Goal: Information Seeking & Learning: Learn about a topic

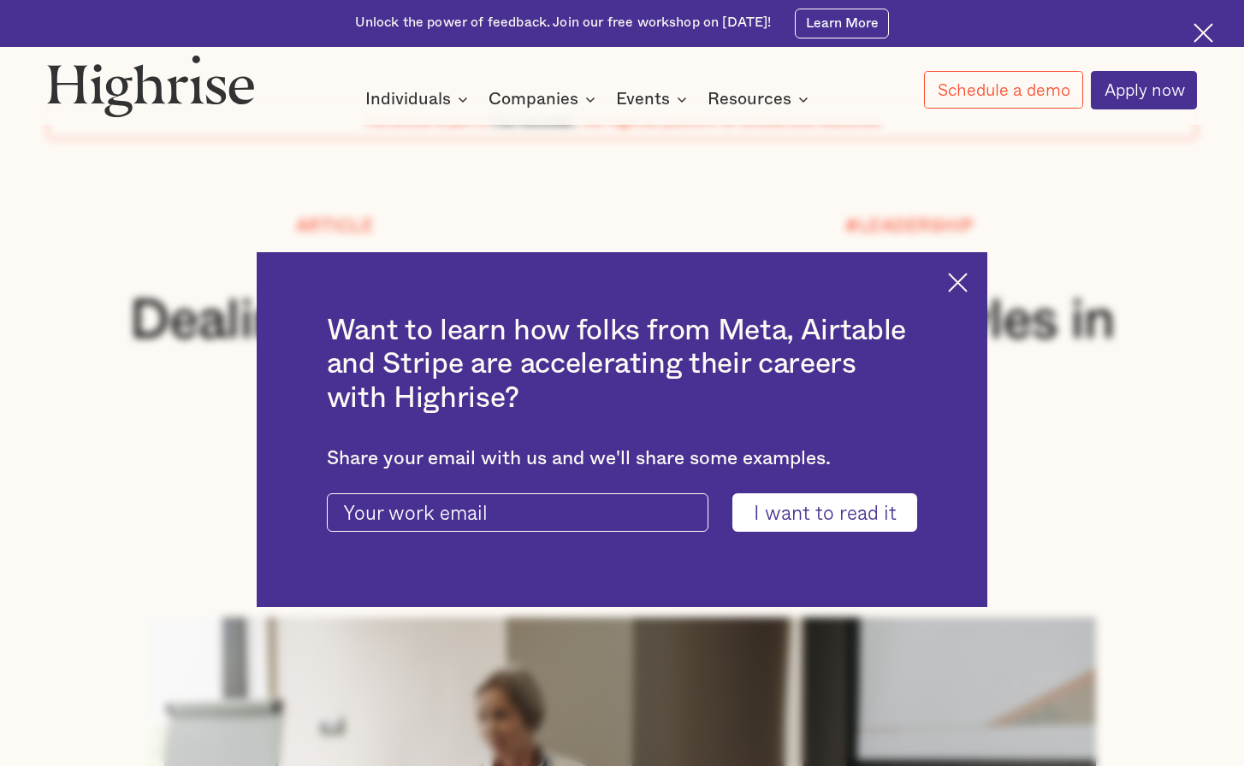
scroll to position [257, 0]
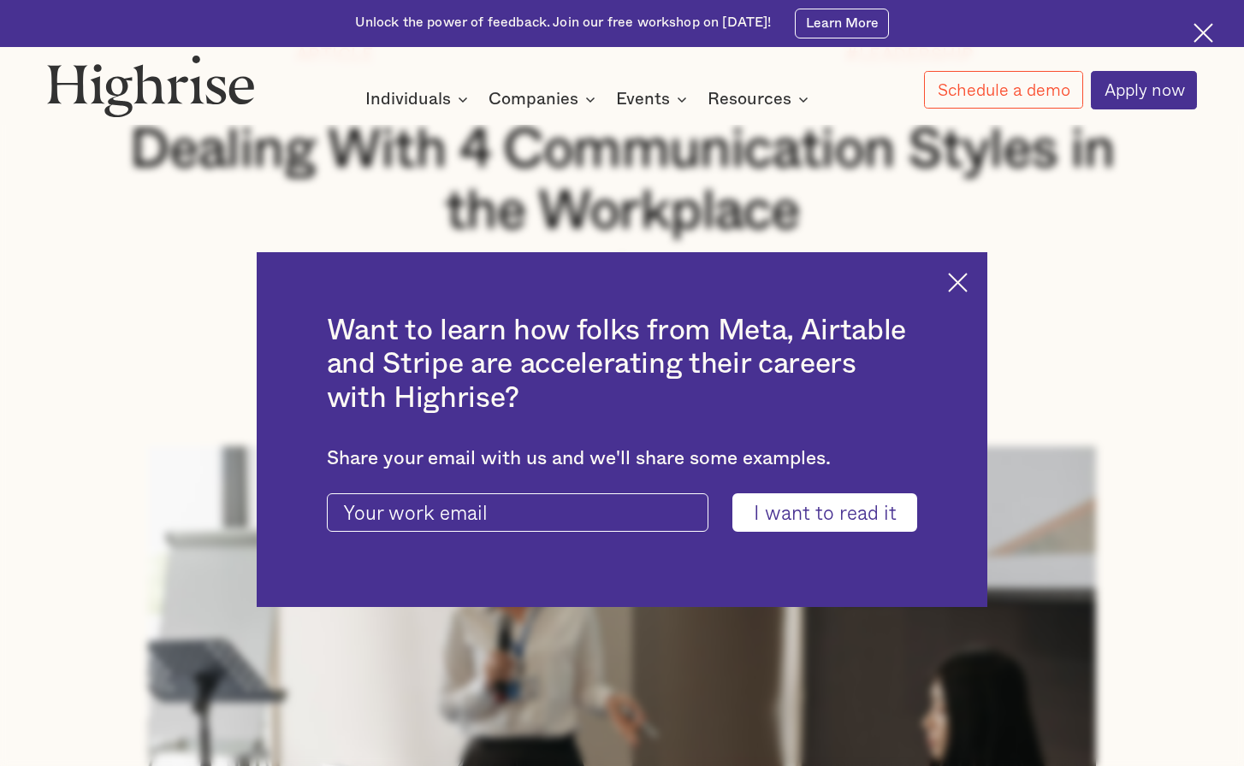
click at [967, 279] on img at bounding box center [958, 283] width 20 height 20
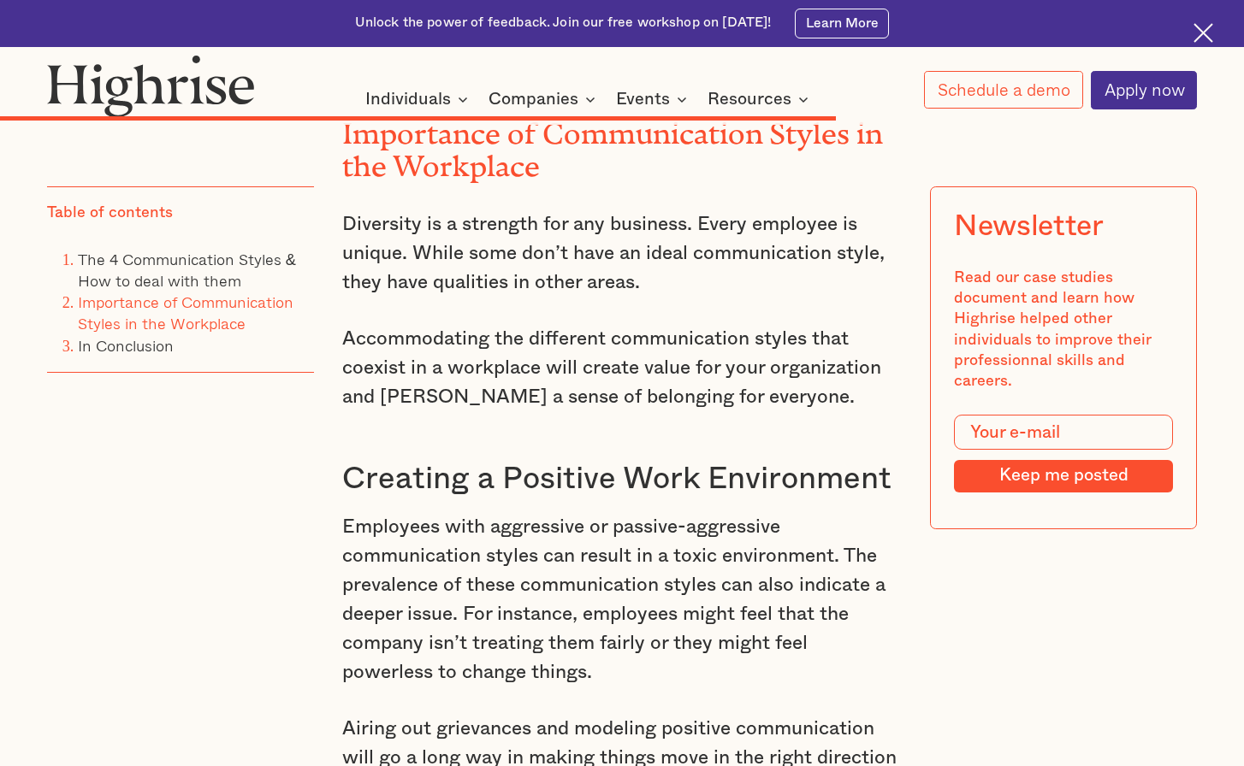
scroll to position [7185, 0]
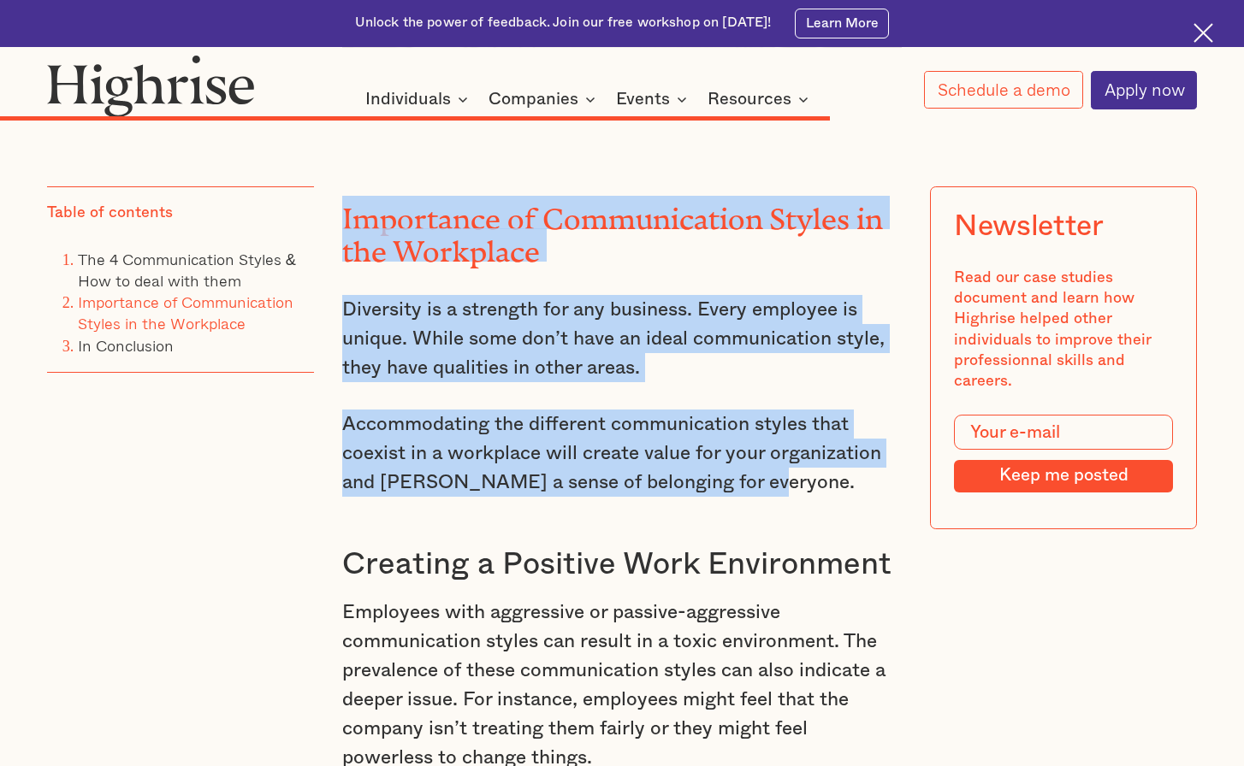
drag, startPoint x: 342, startPoint y: 293, endPoint x: 755, endPoint y: 576, distance: 500.4
copy div "Importance of Communication Styles in the Workplace Diversity is a strength for…"
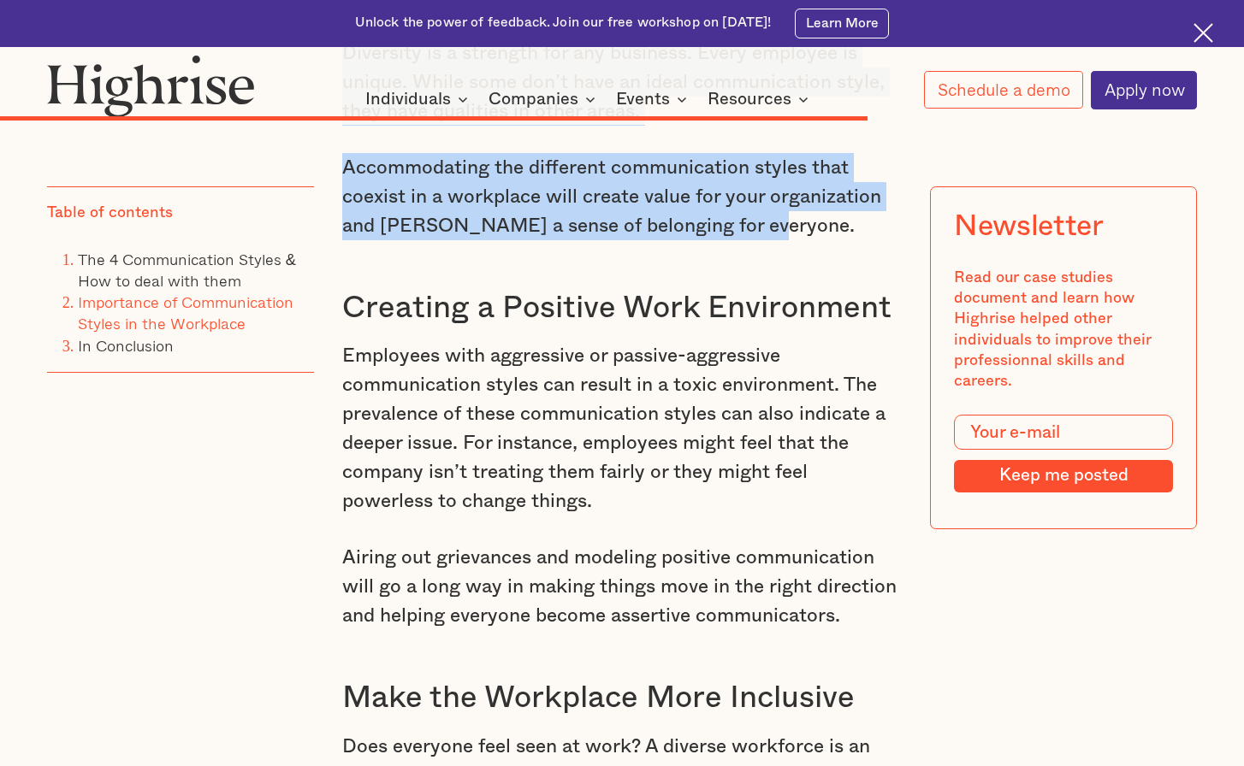
scroll to position [7528, 0]
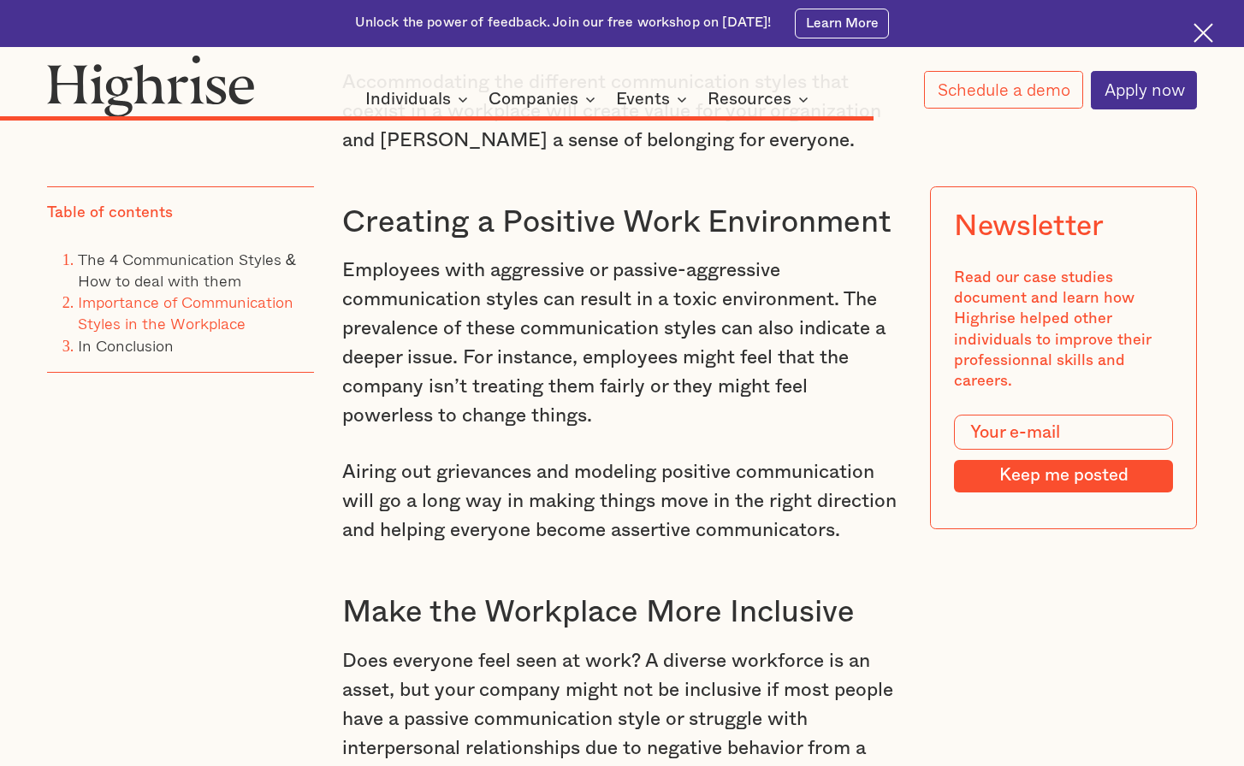
click at [346, 242] on h3 "Creating a Positive Work Environment" at bounding box center [621, 223] width 559 height 38
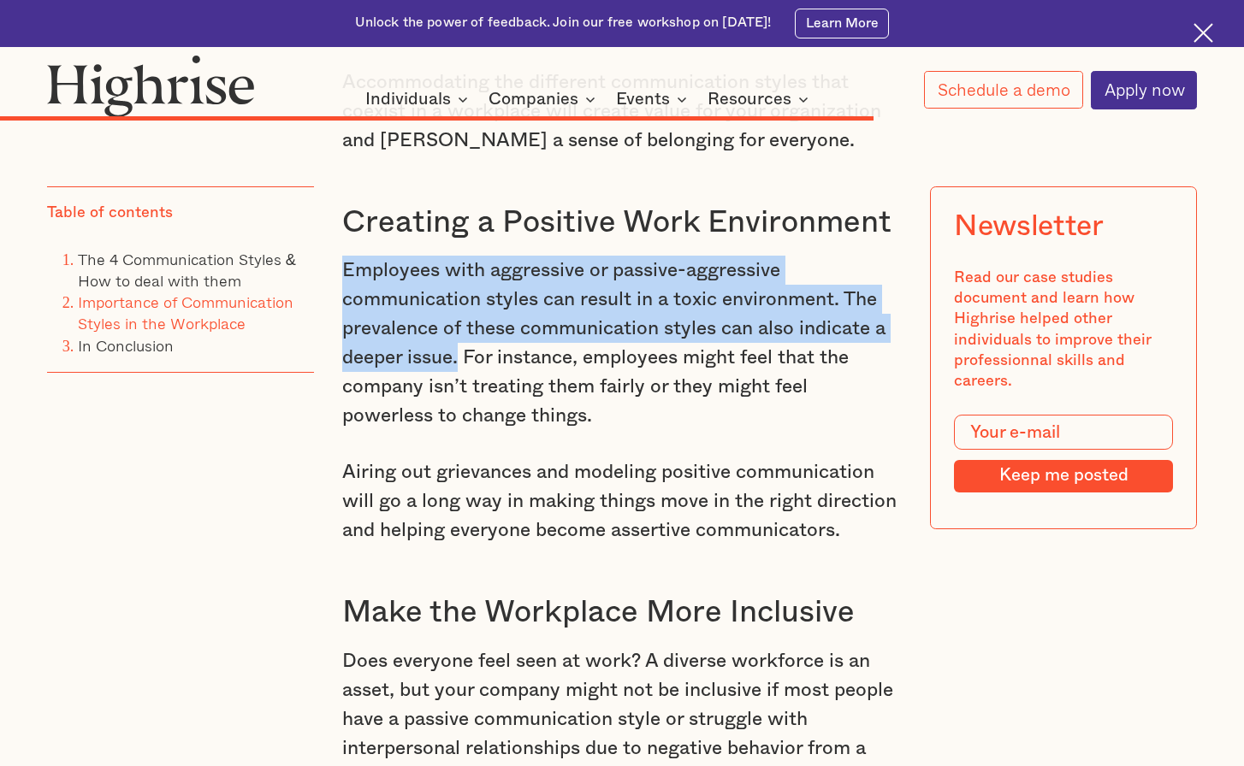
drag, startPoint x: 343, startPoint y: 358, endPoint x: 459, endPoint y: 445, distance: 144.9
click at [459, 430] on p "Employees with aggressive or passive-aggressive communication styles can result…" at bounding box center [621, 343] width 559 height 175
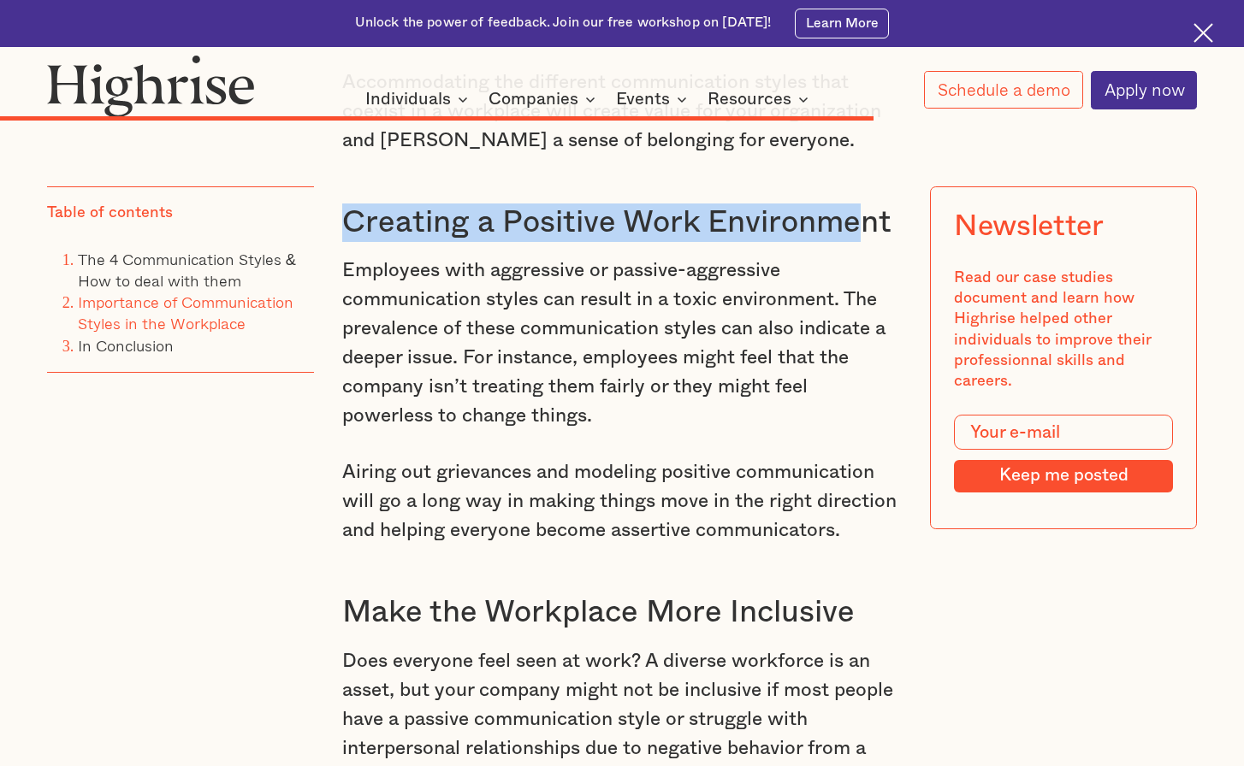
drag, startPoint x: 343, startPoint y: 318, endPoint x: 863, endPoint y: 326, distance: 520.1
click at [863, 242] on h3 "Creating a Positive Work Environment" at bounding box center [621, 223] width 559 height 38
copy h3 "Creating a Positive Work Environme"
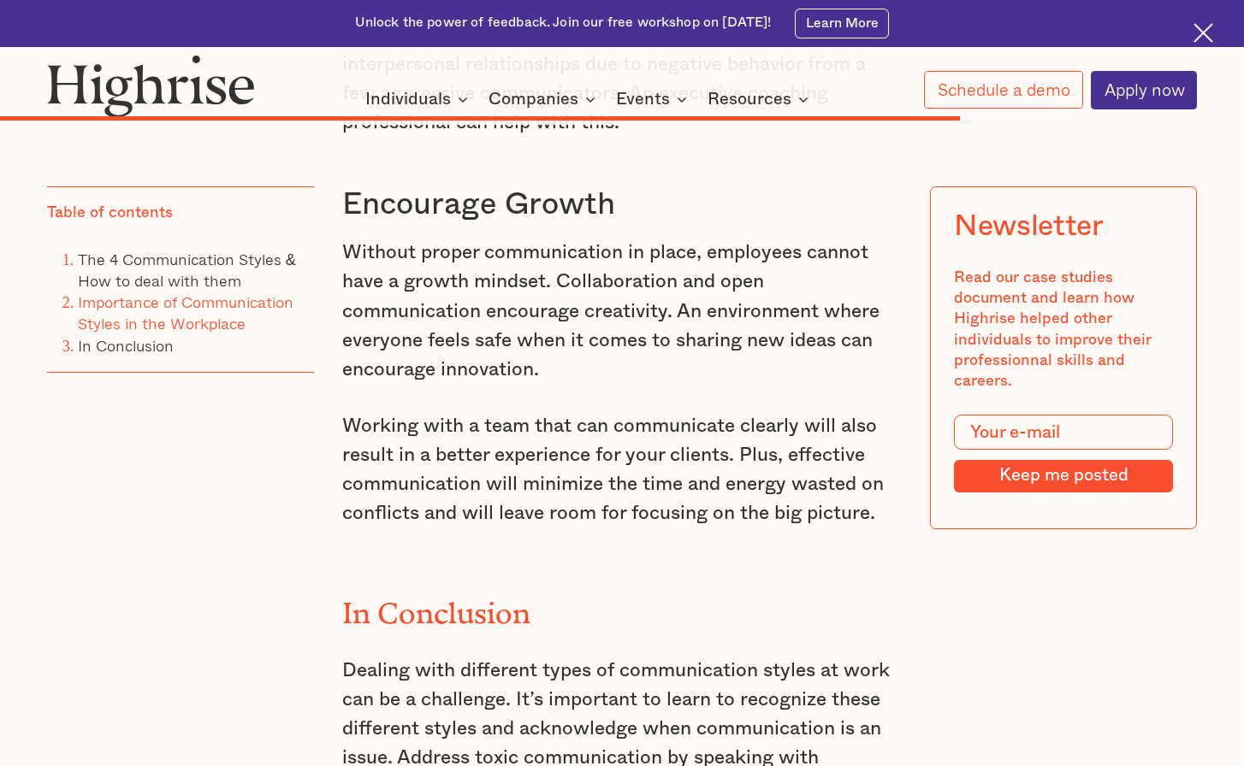
scroll to position [8297, 0]
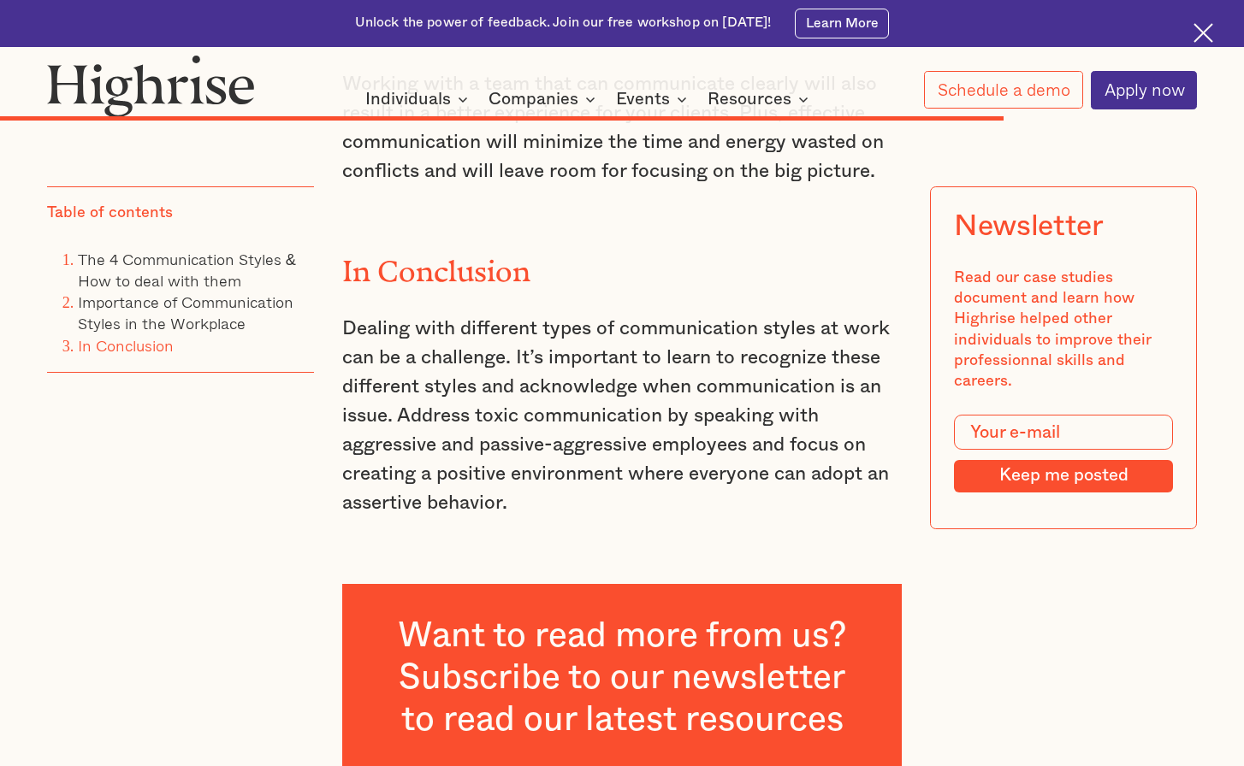
scroll to position [8725, 0]
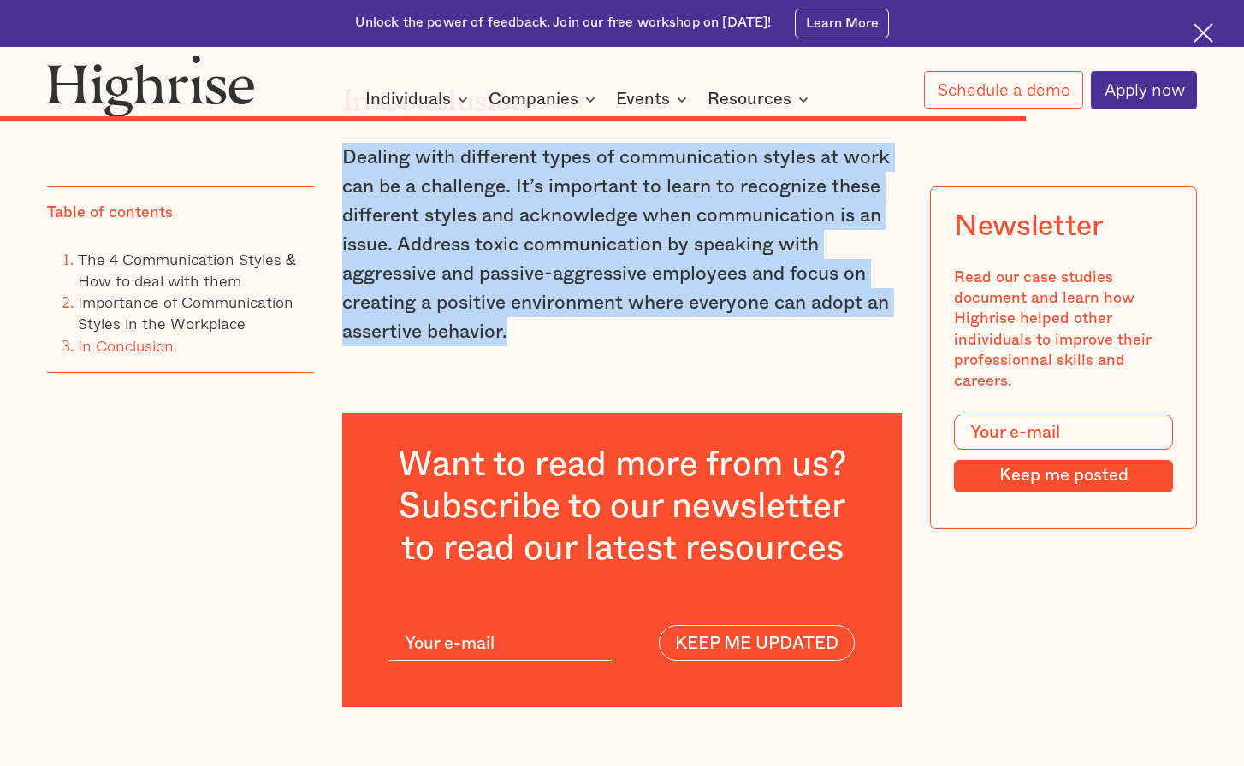
drag, startPoint x: 341, startPoint y: 256, endPoint x: 519, endPoint y: 431, distance: 249.8
click at [519, 347] on p "Dealing with different types of communication styles at work can be a challenge…" at bounding box center [621, 245] width 559 height 204
copy p "Dealing with different types of communication styles at work can be a challenge…"
